Goal: Information Seeking & Learning: Find specific fact

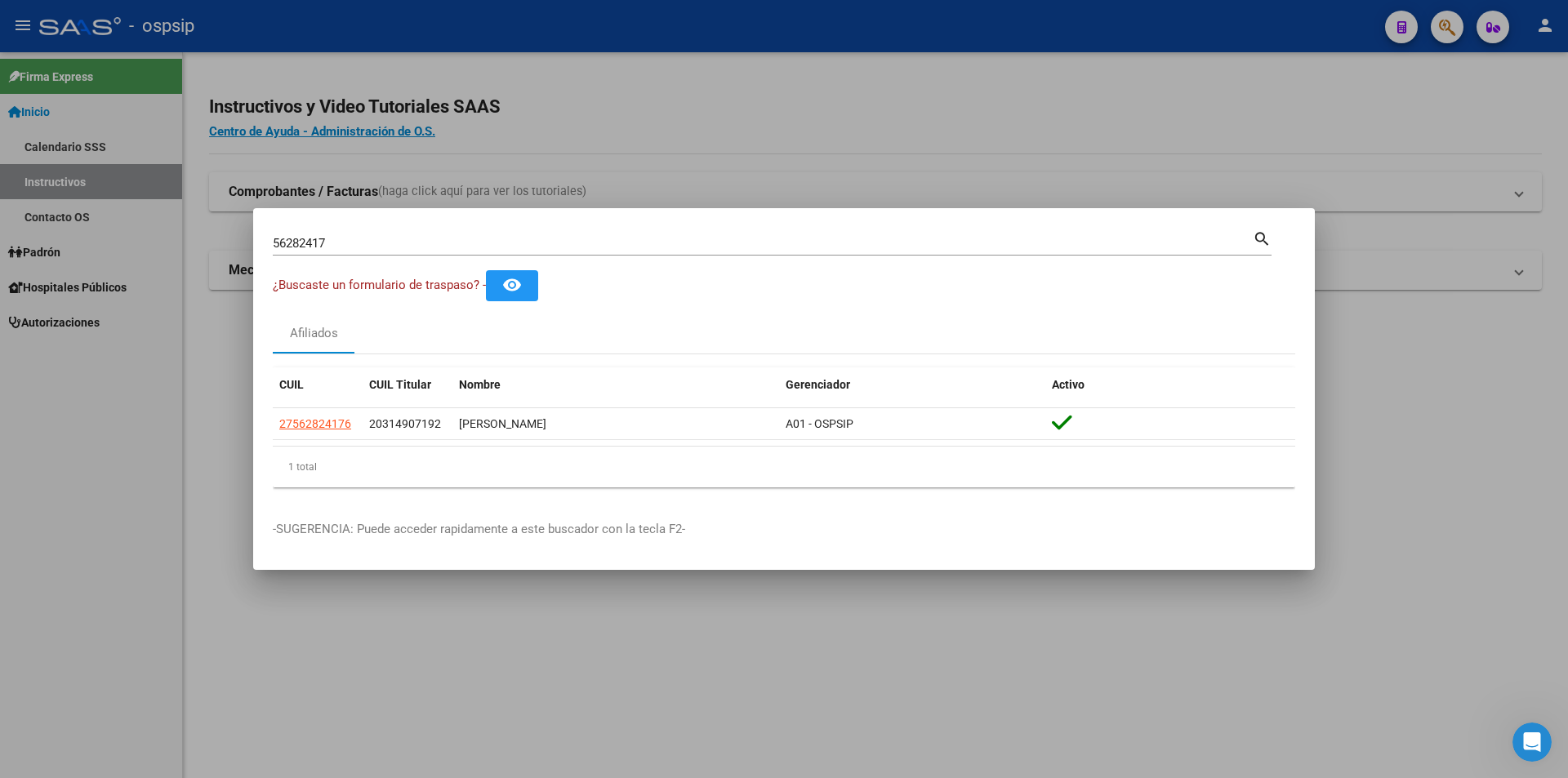
click at [312, 245] on input "56282417" at bounding box center [762, 244] width 980 height 15
click at [312, 243] on input "56282417" at bounding box center [762, 244] width 980 height 15
type input "57023309"
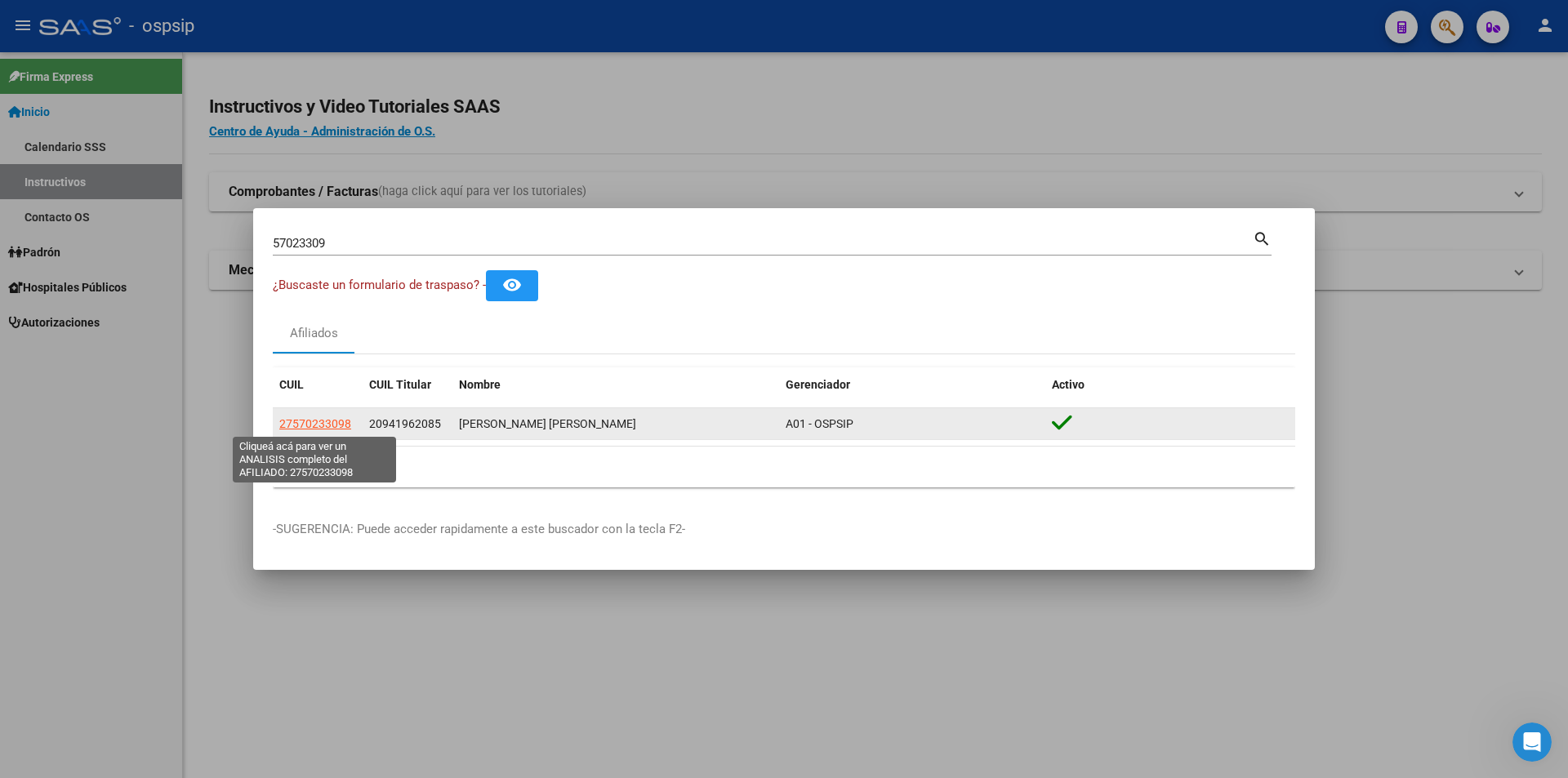
click at [309, 426] on span "27570233098" at bounding box center [315, 424] width 72 height 13
type textarea "27570233098"
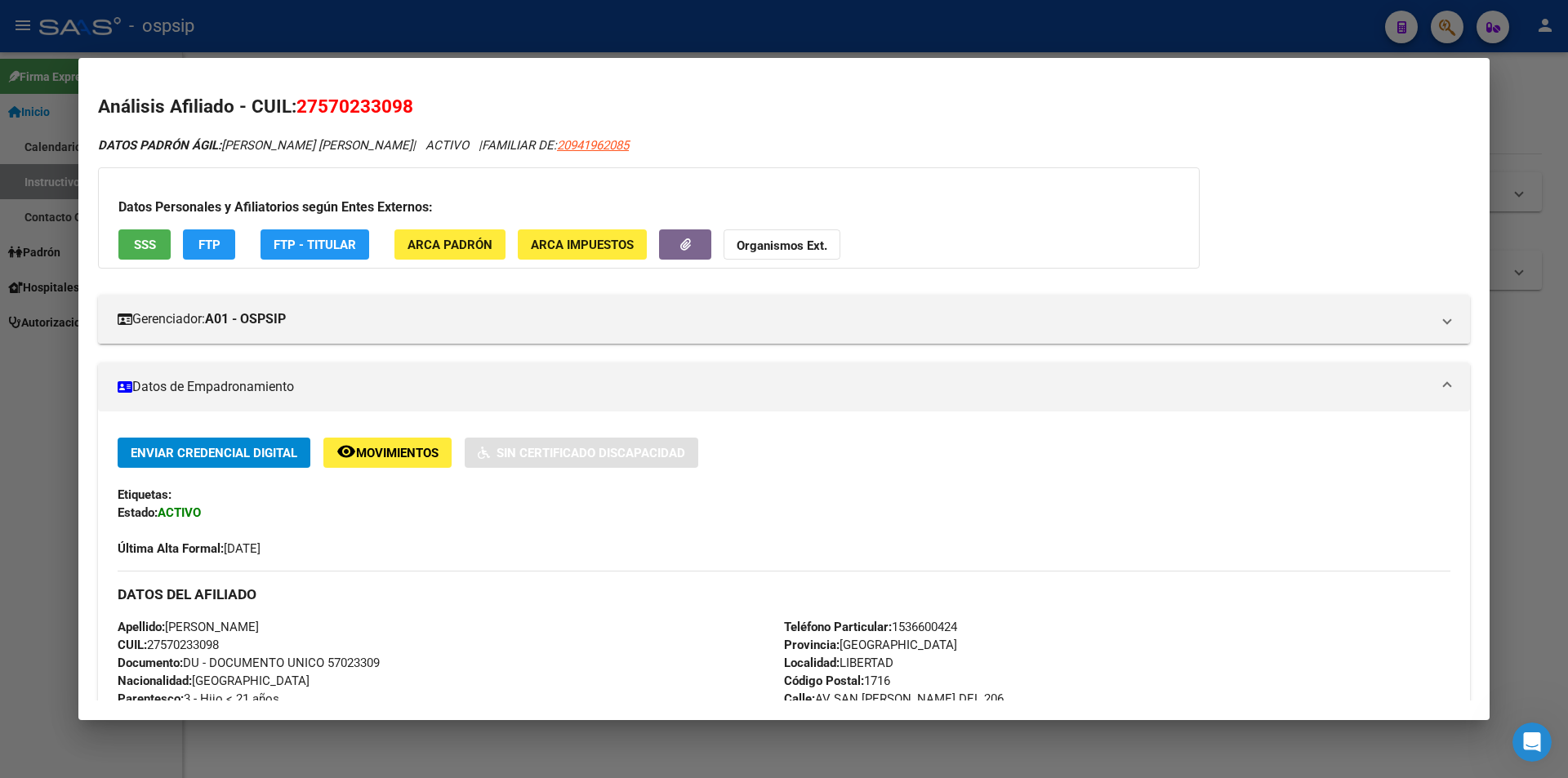
click at [350, 661] on span "Documento: DU - DOCUMENTO UNICO 57023309" at bounding box center [249, 663] width 263 height 15
copy span "57023309"
drag, startPoint x: 391, startPoint y: 558, endPoint x: 342, endPoint y: 617, distance: 76.7
click at [342, 618] on div "Apellido: [PERSON_NAME] CUIL: 27570233098 Documento: DU - DOCUMENTO UNICO 57023…" at bounding box center [450, 708] width 667 height 180
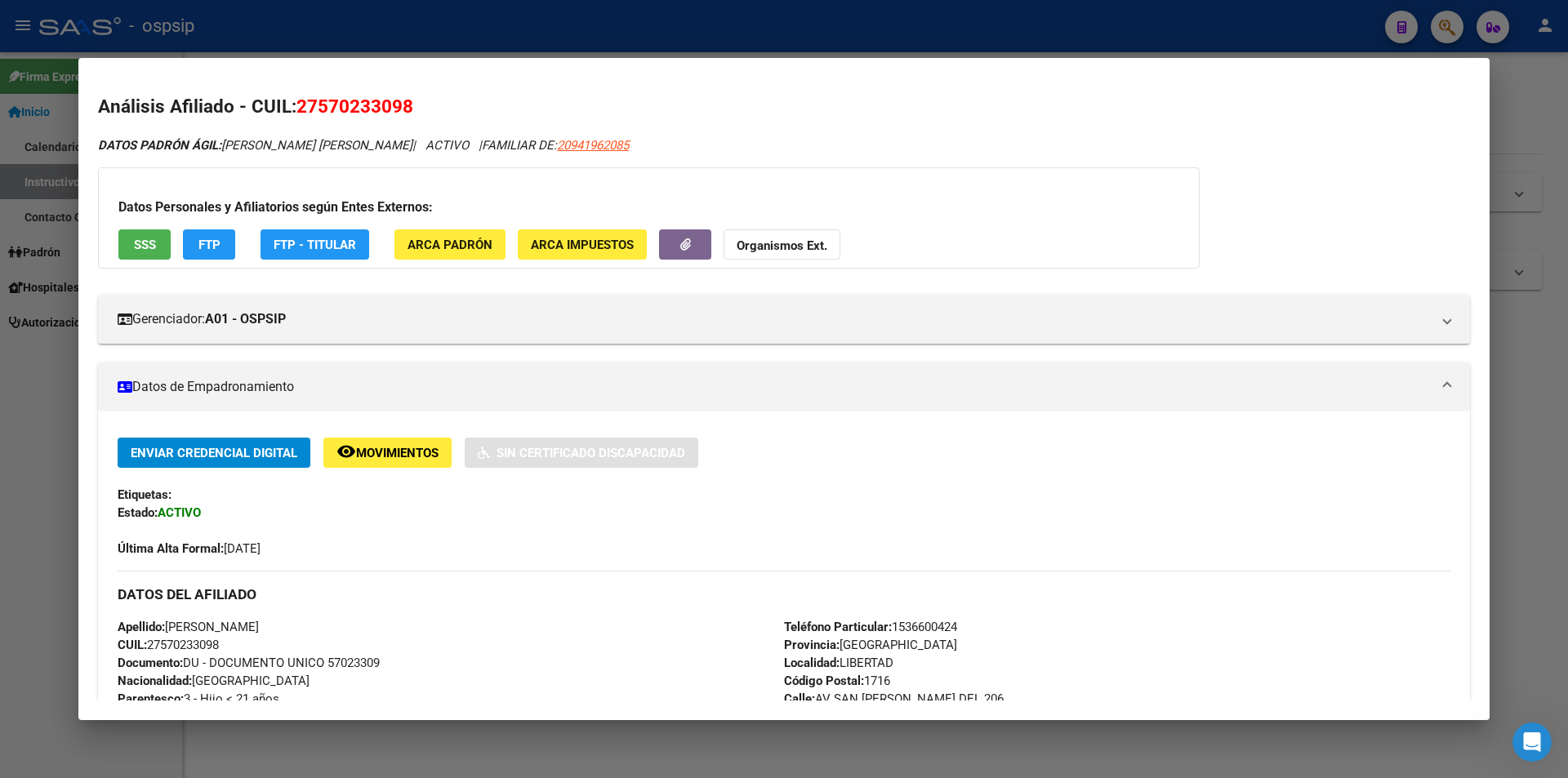
scroll to position [489, 0]
